Goal: Task Accomplishment & Management: Use online tool/utility

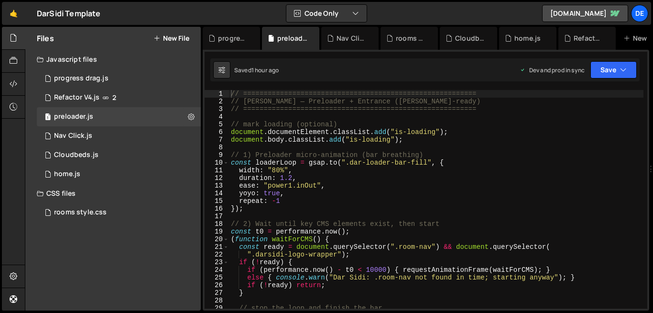
type textarea "ease: "power1.inOut","
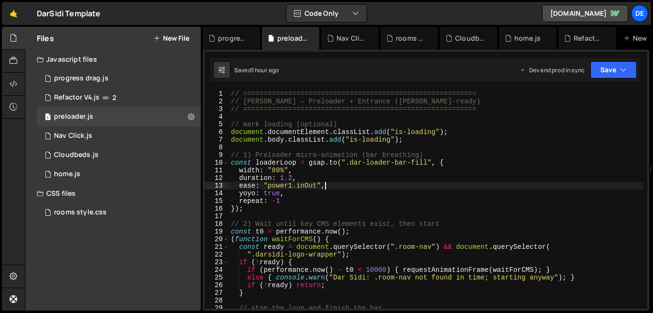
click at [331, 186] on div "// ========================================================= // Dar Sidi — Prel…" at bounding box center [436, 207] width 415 height 234
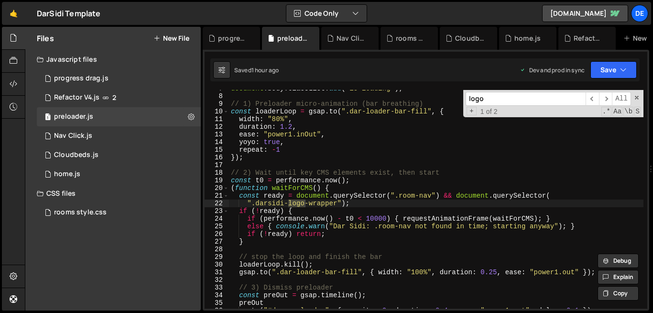
scroll to position [266, 0]
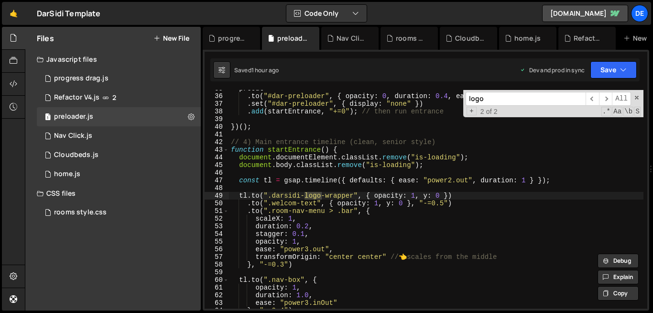
type input "logo"
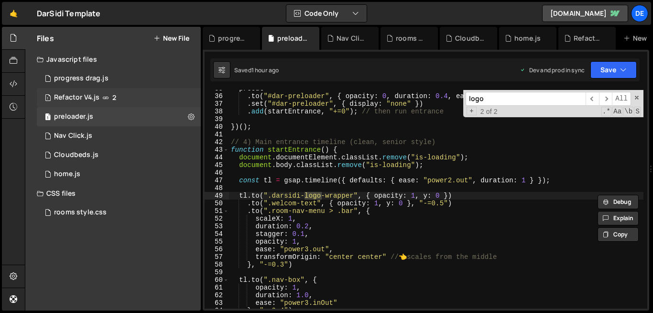
click at [154, 99] on div "1 Refactor V4.js 2" at bounding box center [119, 97] width 164 height 19
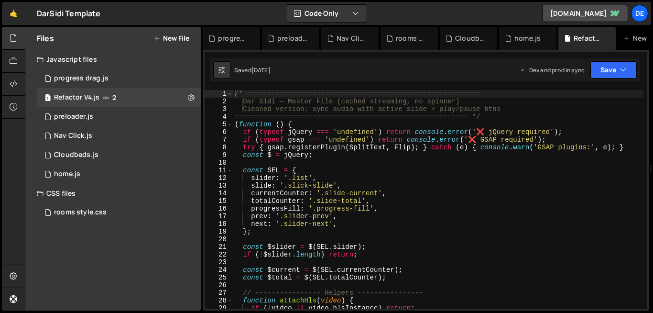
scroll to position [2152, 0]
type textarea "if (typeof jQuery === 'undefined') return console.error('❌ jQuery required');"
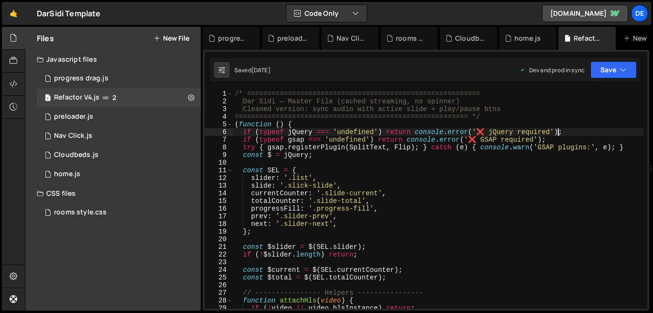
click at [615, 133] on div "/* ========================================================= Dar Sidi — Master …" at bounding box center [438, 207] width 411 height 234
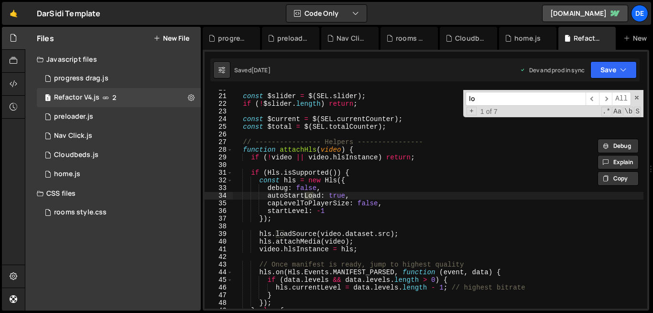
scroll to position [151, 0]
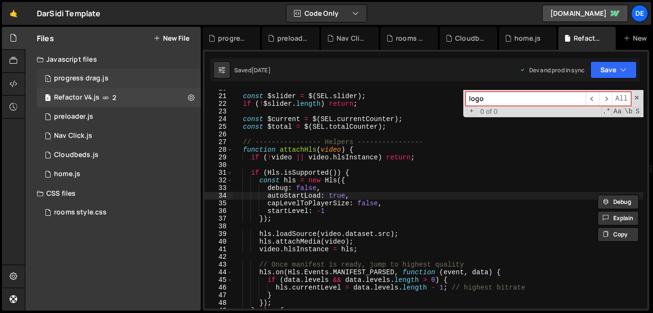
type input "logo"
click at [96, 77] on div "progress drag.js" at bounding box center [81, 78] width 55 height 9
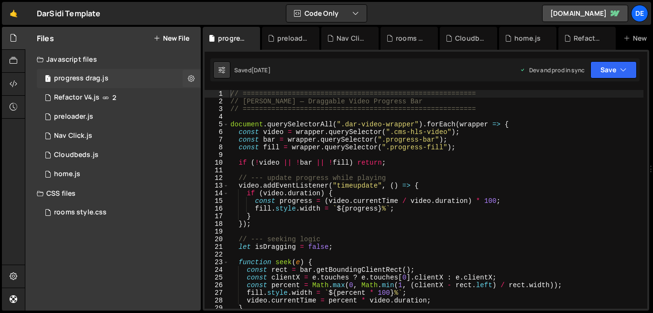
scroll to position [0, 0]
type textarea "const fill = wrapper.querySelector(".progress-fill");"
click at [382, 148] on div "// ========================================================= // Dar Sidi — Drag…" at bounding box center [436, 207] width 415 height 234
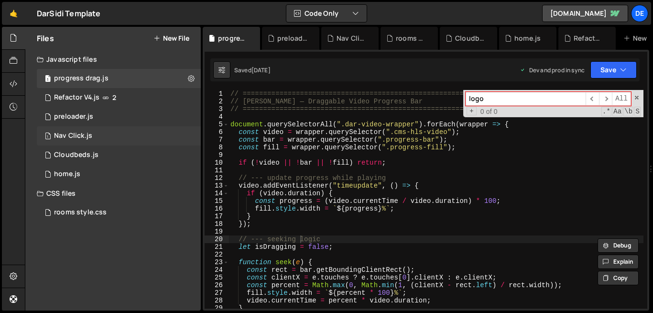
type input "logo"
click at [86, 141] on div "1 Nav Click.js 0" at bounding box center [119, 135] width 164 height 19
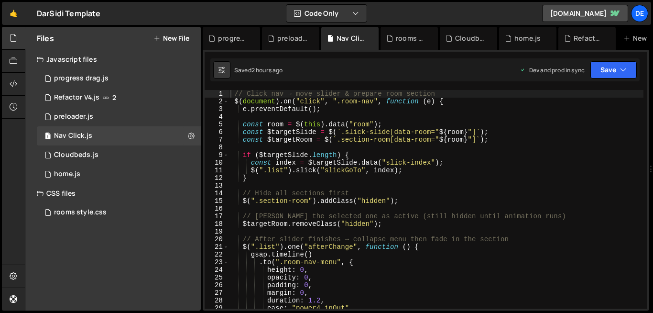
type textarea "}"
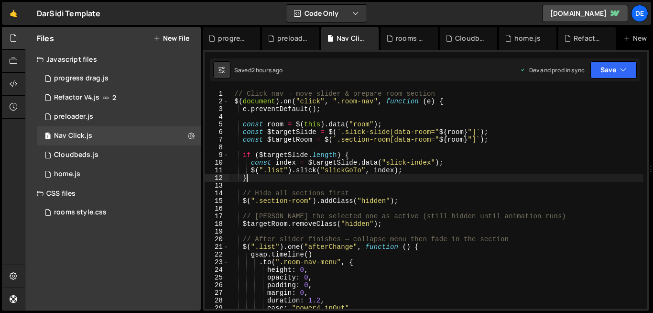
click at [344, 177] on div "// Click nav → move slider & prepare room section $ ( document ) . on ( "click"…" at bounding box center [436, 207] width 415 height 234
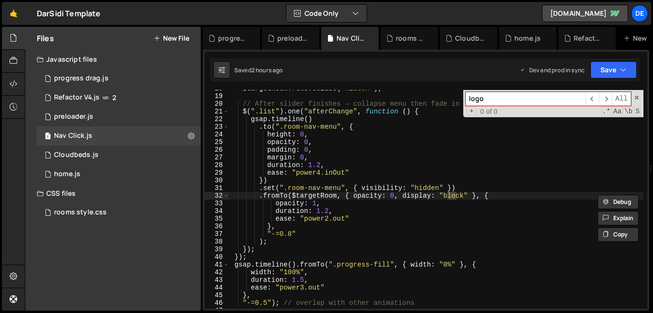
scroll to position [136, 0]
type input "logo"
click at [82, 111] on div "1 preloader.js 0" at bounding box center [119, 116] width 164 height 19
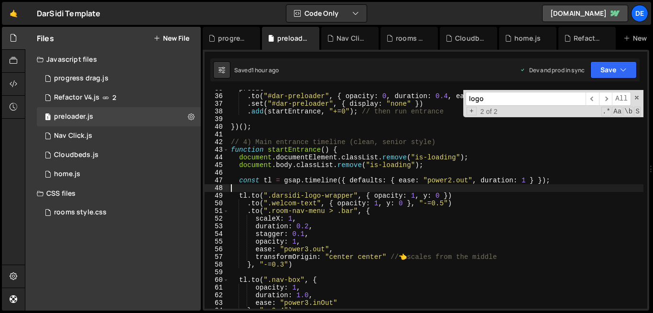
click at [394, 184] on div "preOut . to ( "#dar-preloader" , { opacity : 0 , duration : 0.4 , ease : "power…" at bounding box center [436, 202] width 415 height 234
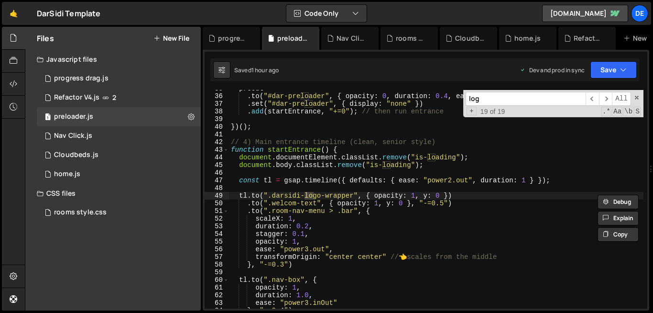
type input "logo"
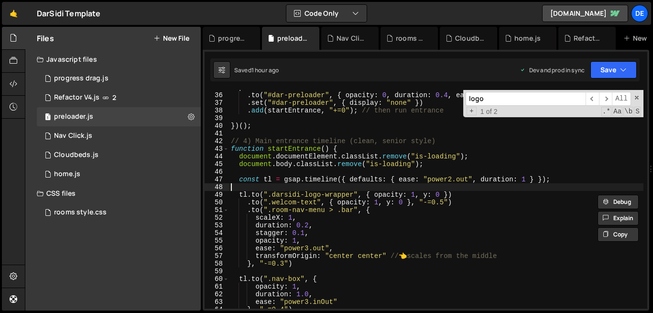
click at [292, 183] on div "preOut . to ( "#dar-preloader" , { opacity : 0 , duration : 0.4 , ease : "power…" at bounding box center [436, 201] width 415 height 234
click at [297, 188] on div "preOut . to ( "#dar-preloader" , { opacity : 0 , duration : 0.4 , ease : "power…" at bounding box center [436, 201] width 415 height 234
click at [305, 196] on div "preOut . to ( "#dar-preloader" , { opacity : 0 , duration : 0.4 , ease : "power…" at bounding box center [436, 201] width 415 height 234
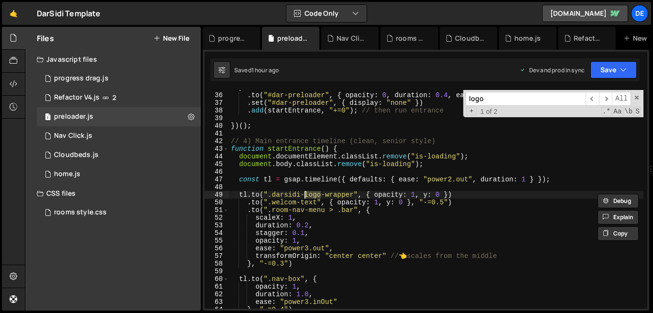
click at [305, 196] on div "preOut . to ( "#dar-preloader" , { opacity : 0 , duration : 0.4 , ease : "power…" at bounding box center [436, 201] width 415 height 234
click at [305, 196] on div "preOut . to ( "#dar-preloader" , { opacity : 0 , duration : 0.4 , ease : "power…" at bounding box center [436, 199] width 415 height 219
click at [305, 196] on div "preOut . to ( "#dar-preloader" , { opacity : 0 , duration : 0.4 , ease : "power…" at bounding box center [436, 201] width 415 height 234
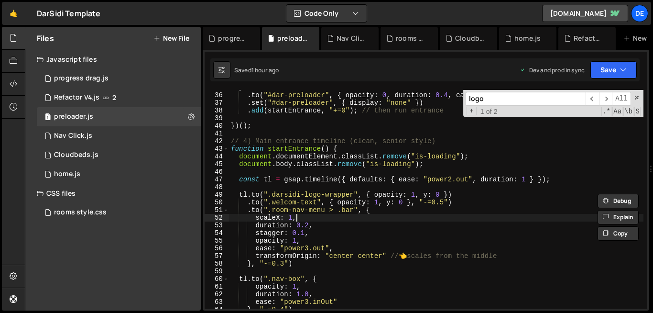
click at [388, 219] on div "preOut . to ( "#dar-preloader" , { opacity : 0 , duration : 0.4 , ease : "power…" at bounding box center [436, 201] width 415 height 234
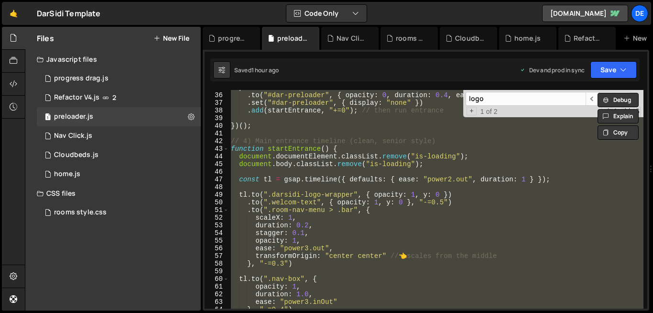
click at [449, 224] on div "preOut . to ( "#dar-preloader" , { opacity : 0 , duration : 0.4 , ease : "power…" at bounding box center [436, 199] width 415 height 219
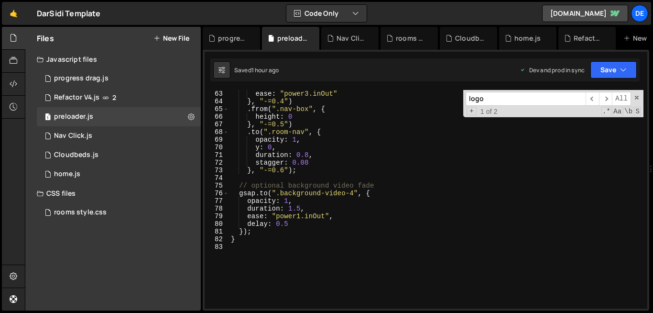
scroll to position [521, 0]
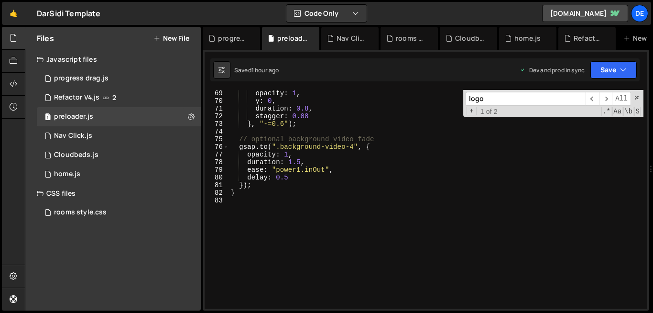
type textarea "}"
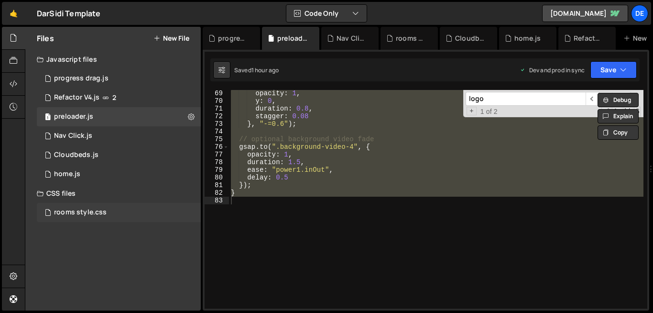
click at [111, 219] on div "rooms style.css 0" at bounding box center [119, 212] width 164 height 19
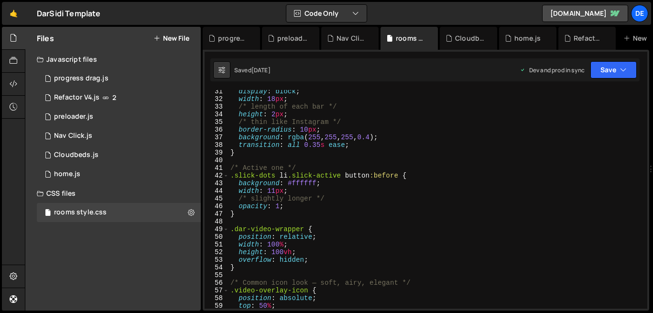
scroll to position [232, 0]
click at [90, 96] on div "Refactor V4.js" at bounding box center [76, 97] width 45 height 9
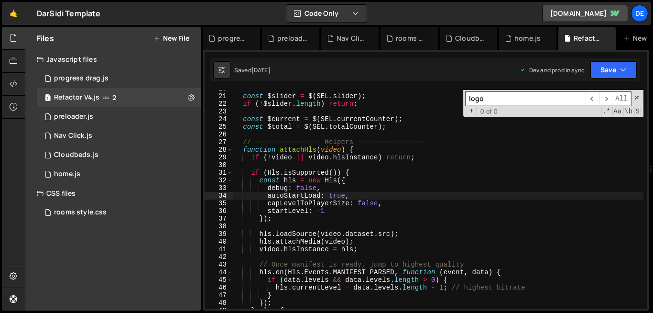
scroll to position [2152, 0]
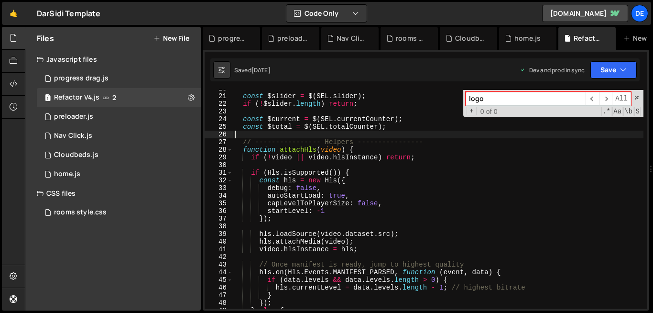
click at [305, 136] on div "const $slider = $ ( SEL . slider ) ; if ( ! $slider . length ) return ; const $…" at bounding box center [438, 202] width 411 height 234
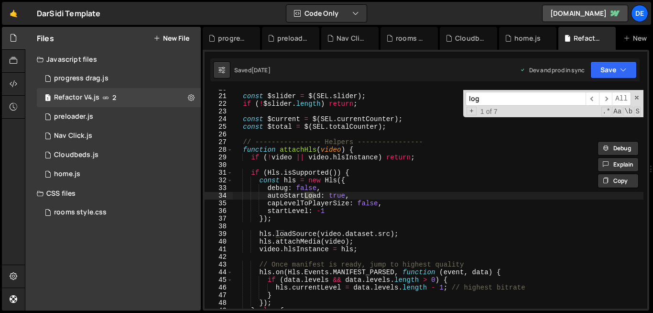
type input "logo"
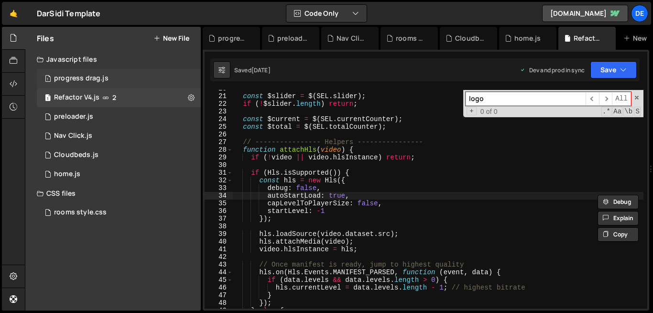
click at [84, 74] on div "1 progress drag.js 0" at bounding box center [119, 78] width 164 height 19
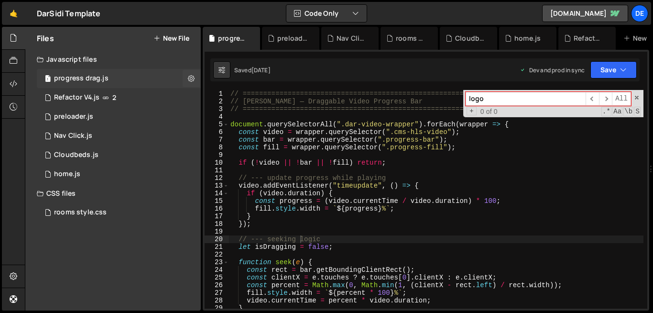
scroll to position [0, 0]
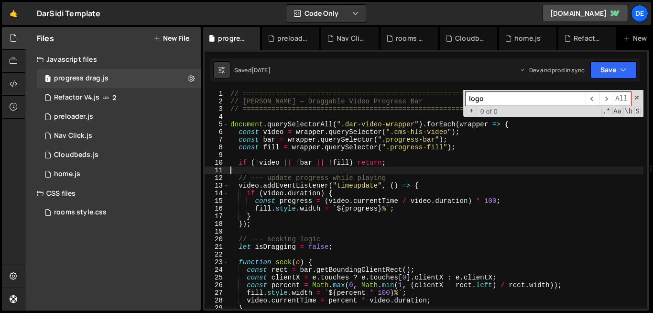
click at [372, 173] on div "// ========================================================= // Dar Sidi — Drag…" at bounding box center [436, 207] width 415 height 234
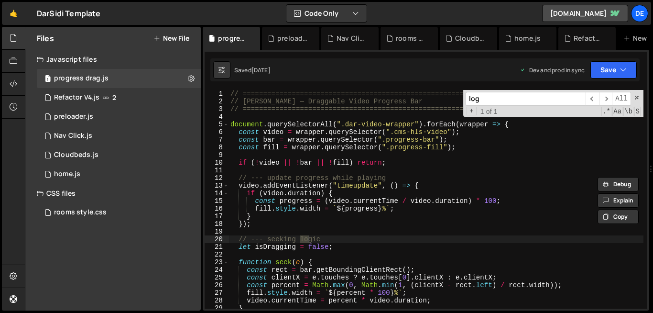
type input "logo"
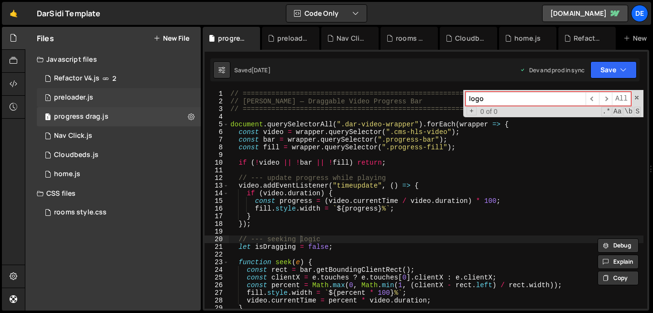
click at [81, 98] on div "preloader.js" at bounding box center [73, 97] width 39 height 9
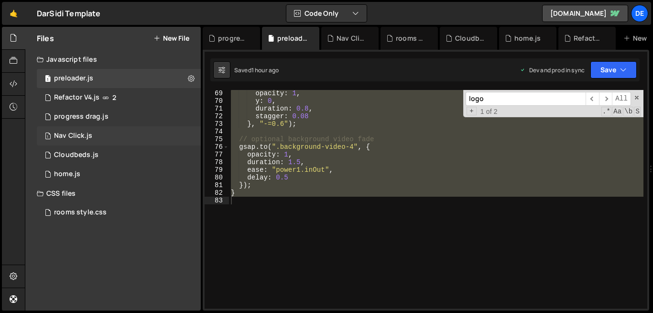
click at [79, 132] on div "Nav Click.js" at bounding box center [73, 135] width 38 height 9
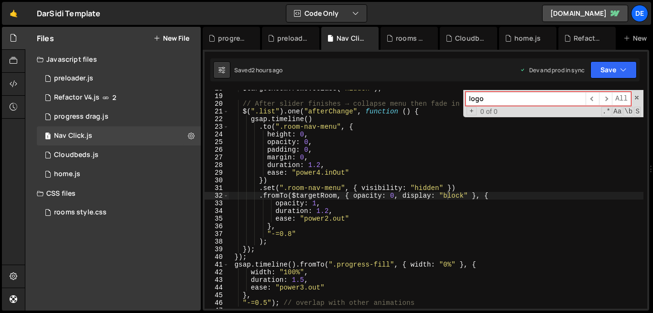
type textarea "duration: 1.2,"
click at [316, 166] on div "$targetRoom . removeClass ( "hidden" ) ; // After slider finishes → collapse me…" at bounding box center [436, 202] width 415 height 234
type input "logo"
click at [109, 158] on div "1 Cloudbeds.js 0" at bounding box center [119, 154] width 164 height 19
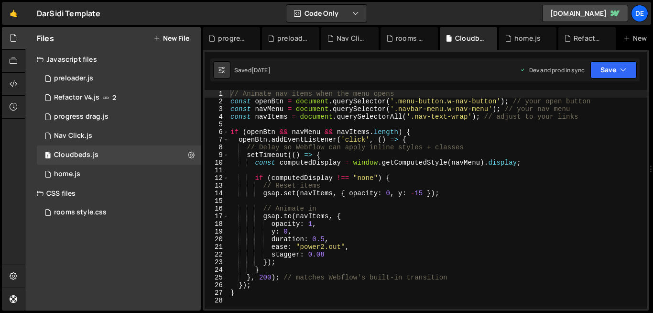
type textarea "setTimeout(() => {"
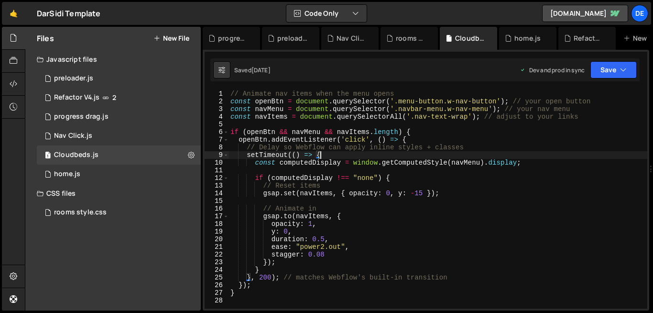
click at [334, 157] on div "// Animate nav items when the menu opens const openBtn = document . querySelect…" at bounding box center [438, 207] width 419 height 234
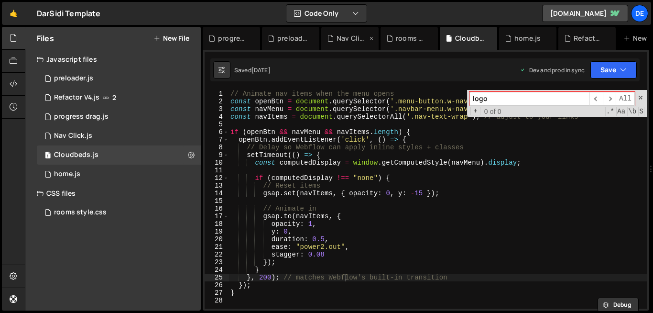
type input "logo"
click at [81, 111] on div "1 Refactor V4.js 2" at bounding box center [119, 116] width 164 height 19
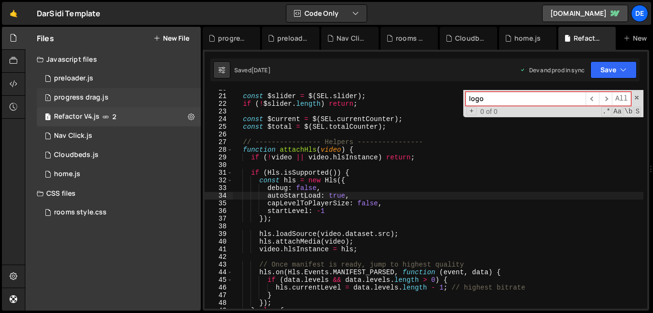
scroll to position [2152, 0]
click at [100, 101] on div "progress drag.js" at bounding box center [81, 97] width 55 height 9
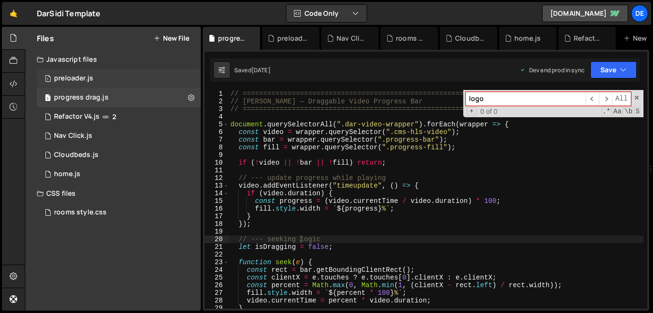
scroll to position [0, 0]
click at [85, 86] on div "1 preloader.js 0" at bounding box center [119, 78] width 164 height 19
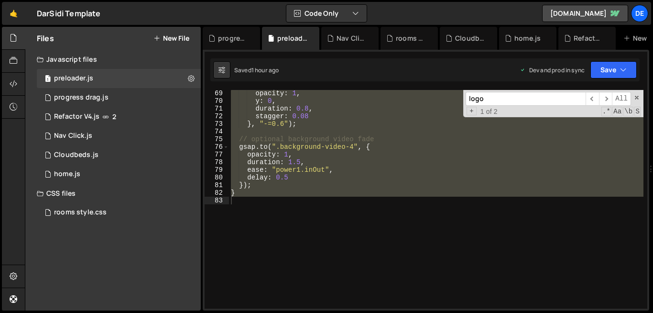
click at [320, 218] on div "opacity : 1 , y : 0 , duration : 0.8 , stagger : 0.08 } , "-=0.6" ) ; // option…" at bounding box center [436, 199] width 415 height 219
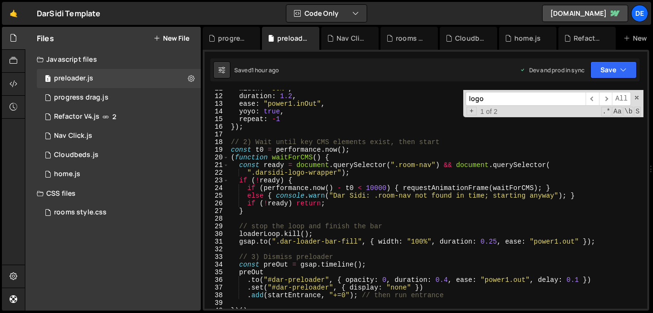
scroll to position [87, 0]
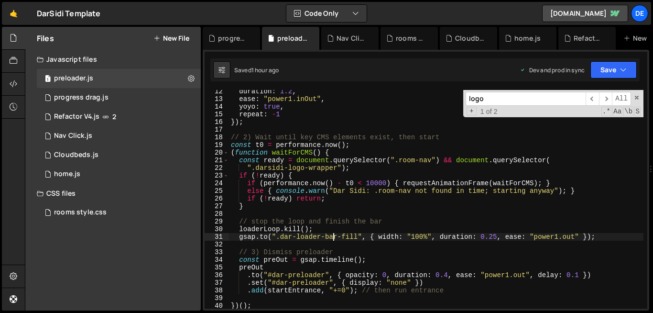
click at [334, 235] on div "duration : 1.2 , ease : "power1.inOut" , yoyo : true , repeat : - 1 }) ; // 2) …" at bounding box center [436, 204] width 415 height 234
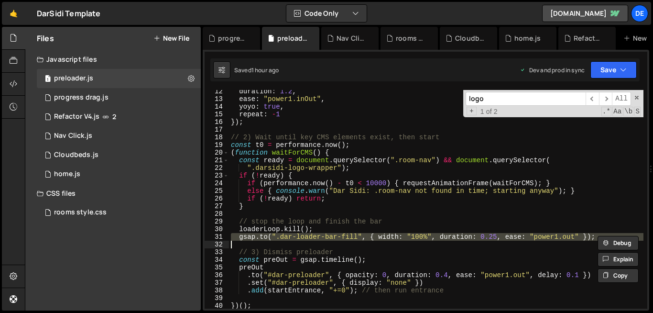
click at [334, 235] on div "duration : 1.2 , ease : "power1.inOut" , yoyo : true , repeat : - 1 }) ; // 2) …" at bounding box center [436, 204] width 415 height 234
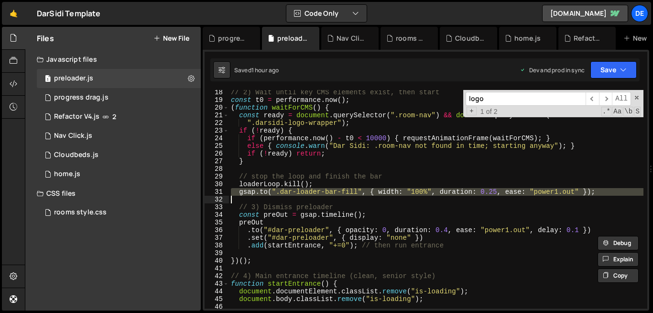
scroll to position [131, 0]
click at [445, 262] on div "// 2) Wait until key CMS elements exist, then start const t0 = performance . no…" at bounding box center [436, 205] width 415 height 234
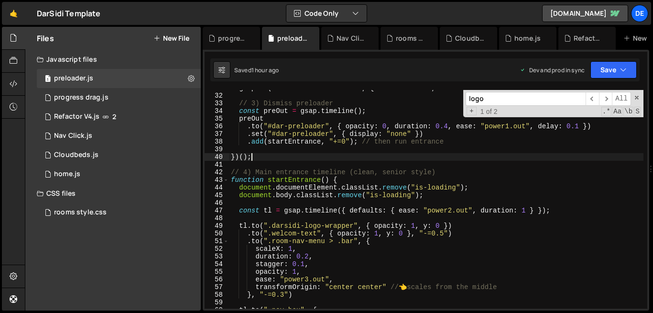
scroll to position [235, 0]
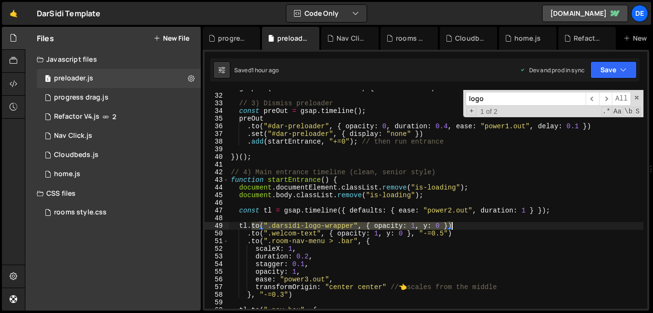
drag, startPoint x: 250, startPoint y: 226, endPoint x: 452, endPoint y: 224, distance: 202.3
click at [452, 224] on div "gsap . to ( ".dar-loader-bar-fill" , { width : "100%" , duration : 0.25 , ease …" at bounding box center [436, 201] width 415 height 234
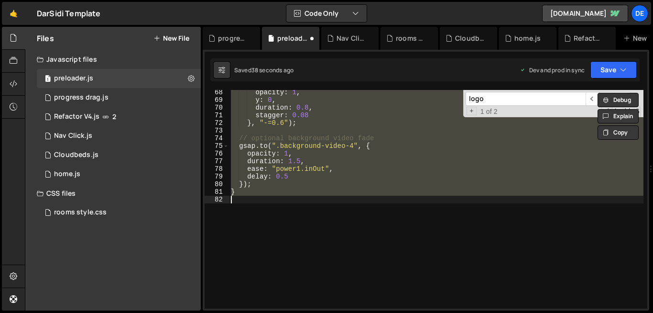
scroll to position [266, 0]
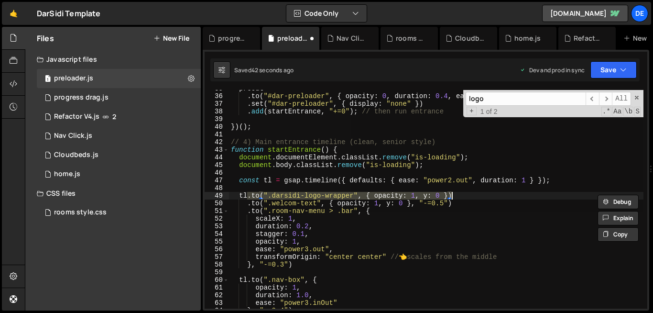
click at [353, 193] on div "preOut . to ( "#dar-preloader" , { opacity : 0 , duration : 0.4 , ease : "power…" at bounding box center [436, 199] width 415 height 219
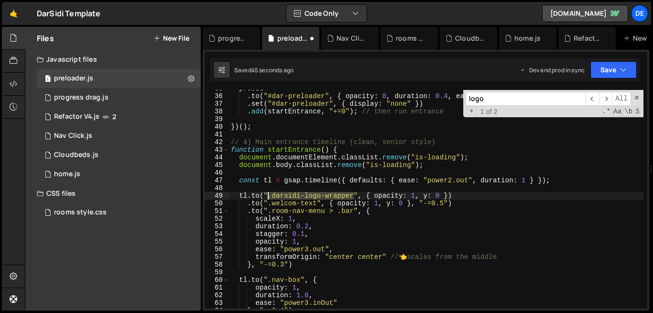
drag, startPoint x: 354, startPoint y: 197, endPoint x: 269, endPoint y: 198, distance: 85.1
click at [269, 198] on div "preOut . to ( "#dar-preloader" , { opacity : 0 , duration : 0.4 , ease : "power…" at bounding box center [436, 202] width 415 height 234
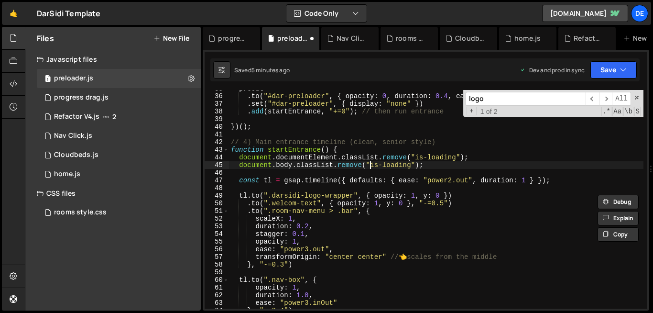
click at [371, 164] on div "preOut . to ( "#dar-preloader" , { opacity : 0 , duration : 0.4 , ease : "power…" at bounding box center [436, 202] width 415 height 234
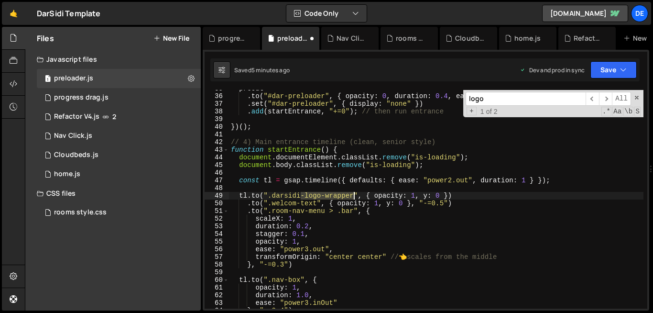
drag, startPoint x: 301, startPoint y: 196, endPoint x: 350, endPoint y: 197, distance: 49.7
click at [350, 197] on div "preOut . to ( "#dar-preloader" , { opacity : 0 , duration : 0.4 , ease : "power…" at bounding box center [436, 202] width 415 height 234
click at [350, 197] on div "preOut . to ( "#dar-preloader" , { opacity : 0 , duration : 0.4 , ease : "power…" at bounding box center [436, 199] width 415 height 219
drag, startPoint x: 322, startPoint y: 197, endPoint x: 354, endPoint y: 197, distance: 32.0
click at [354, 197] on div "preOut . to ( "#dar-preloader" , { opacity : 0 , duration : 0.4 , ease : "power…" at bounding box center [436, 202] width 415 height 234
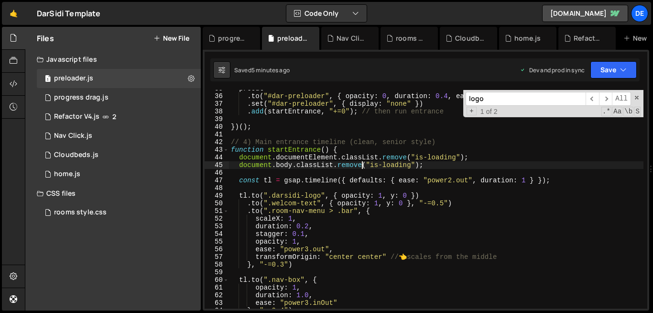
click at [361, 165] on div "preOut . to ( "#dar-preloader" , { opacity : 0 , duration : 0.4 , ease : "power…" at bounding box center [436, 202] width 415 height 234
type textarea "document.body.classList.remove("is-loading");"
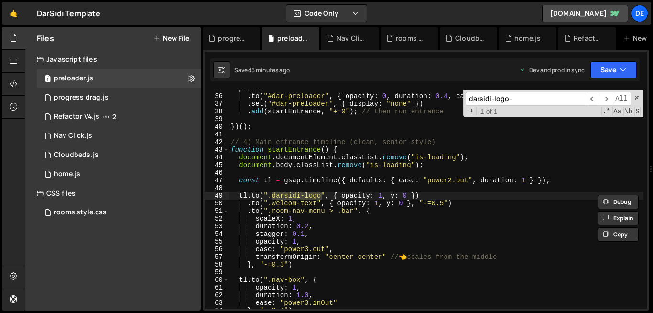
scroll to position [52, 0]
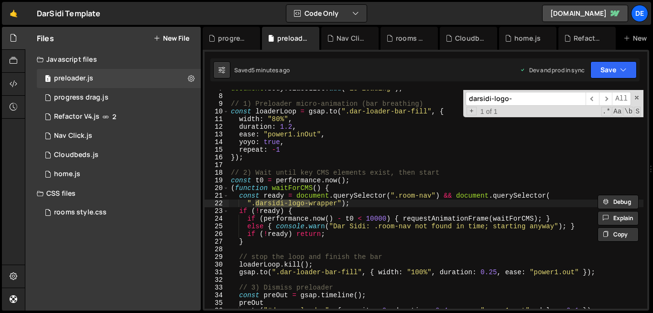
type input "darsidi-logo-"
click at [307, 202] on div "document . body . classList . add ( "is-loading" ) ; // 1) Preloader micro-anim…" at bounding box center [436, 199] width 415 height 219
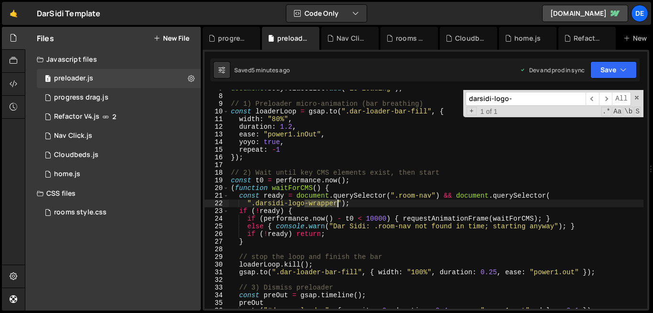
drag, startPoint x: 306, startPoint y: 202, endPoint x: 337, endPoint y: 204, distance: 31.6
click at [337, 204] on div "document . body . classList . add ( "is-loading" ) ; // 1) Preloader micro-anim…" at bounding box center [436, 202] width 415 height 234
type textarea "".darsidi-logo");"
